Goal: Task Accomplishment & Management: Use online tool/utility

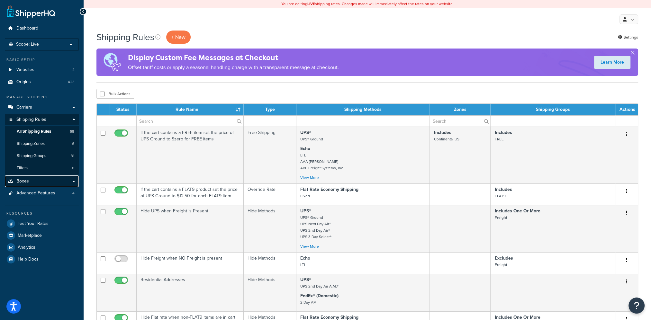
click at [23, 180] on span "Boxes" at bounding box center [22, 181] width 13 height 5
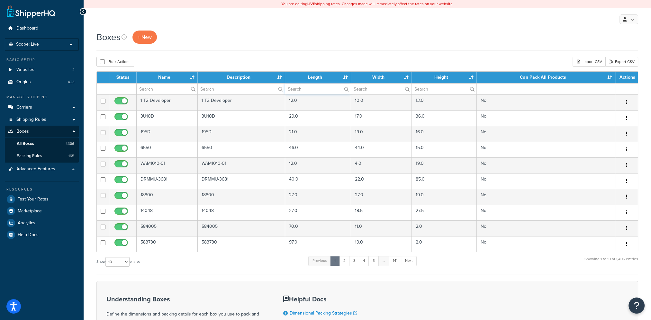
click at [304, 87] on input "text" at bounding box center [318, 89] width 66 height 11
type input "24"
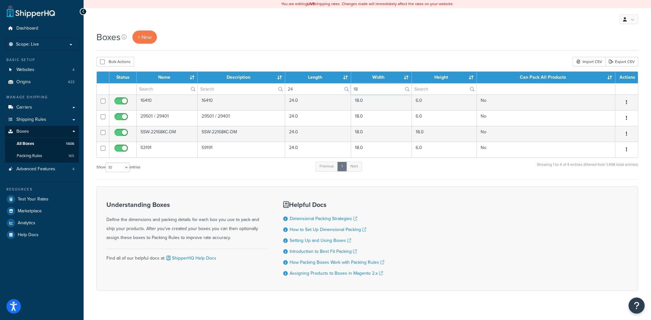
type input "18"
